Goal: Transaction & Acquisition: Book appointment/travel/reservation

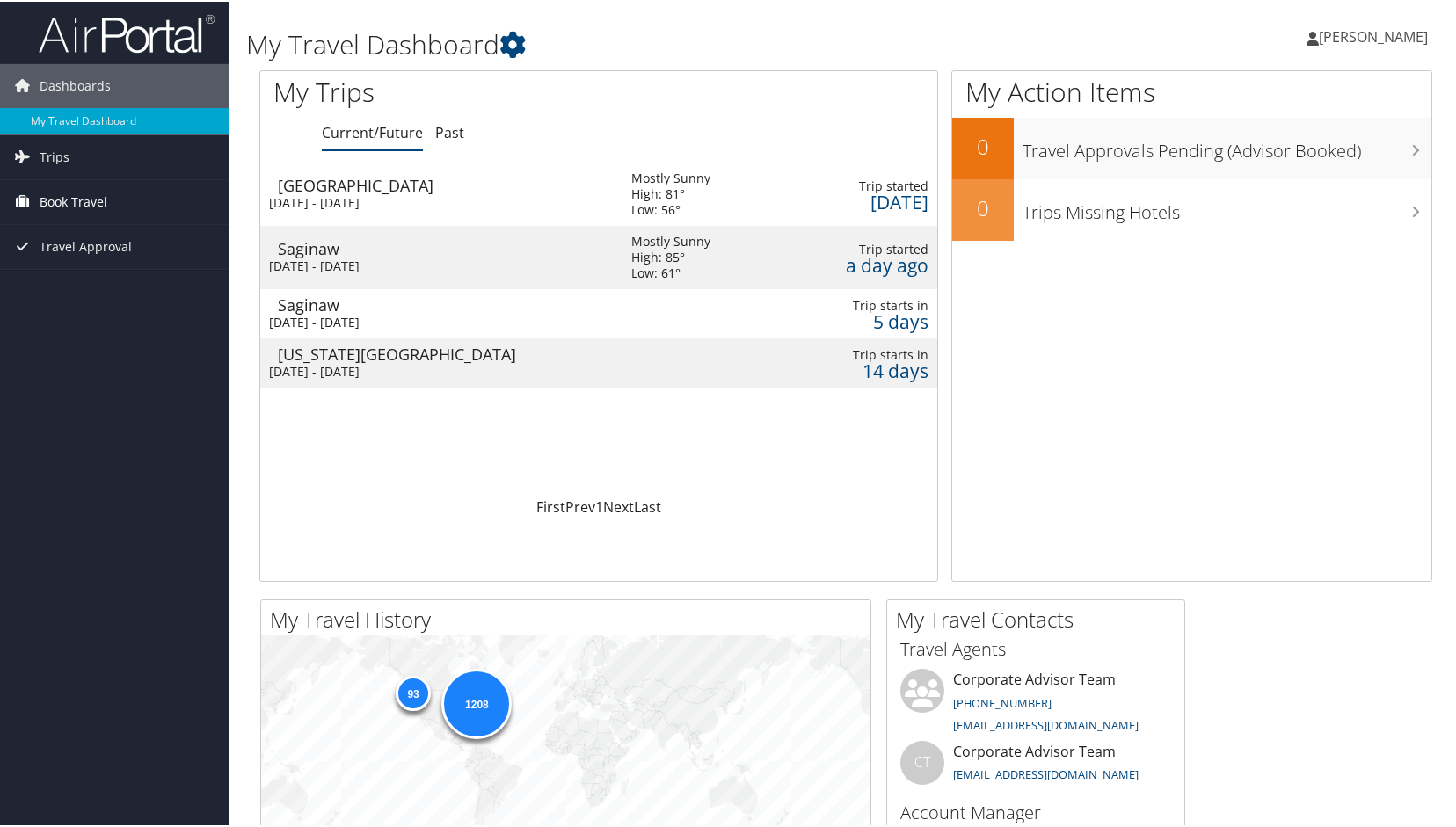
click at [66, 198] on span "Book Travel" at bounding box center [73, 201] width 67 height 44
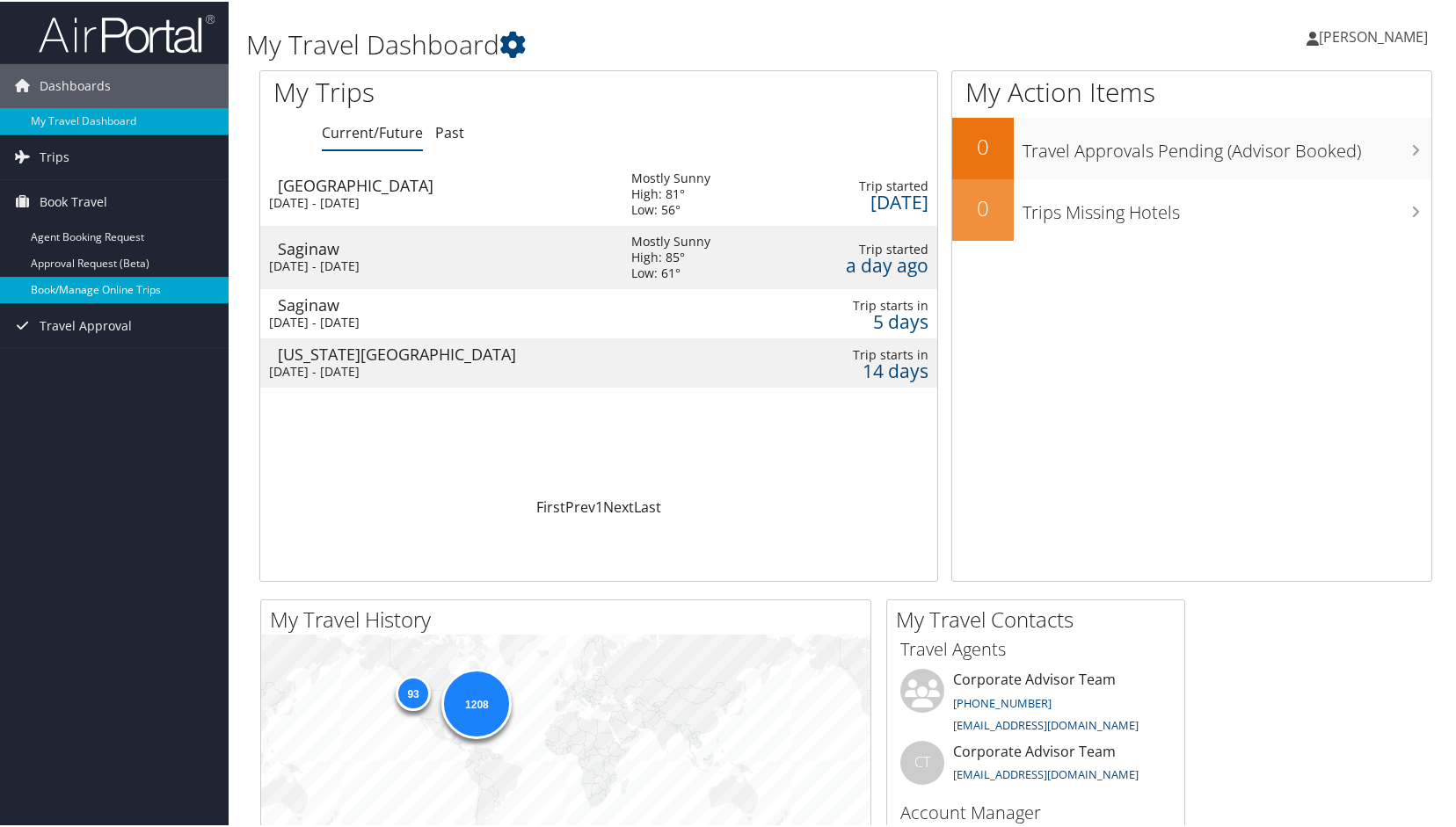
click at [53, 284] on link "Book/Manage Online Trips" at bounding box center [114, 288] width 229 height 27
